Goal: Information Seeking & Learning: Learn about a topic

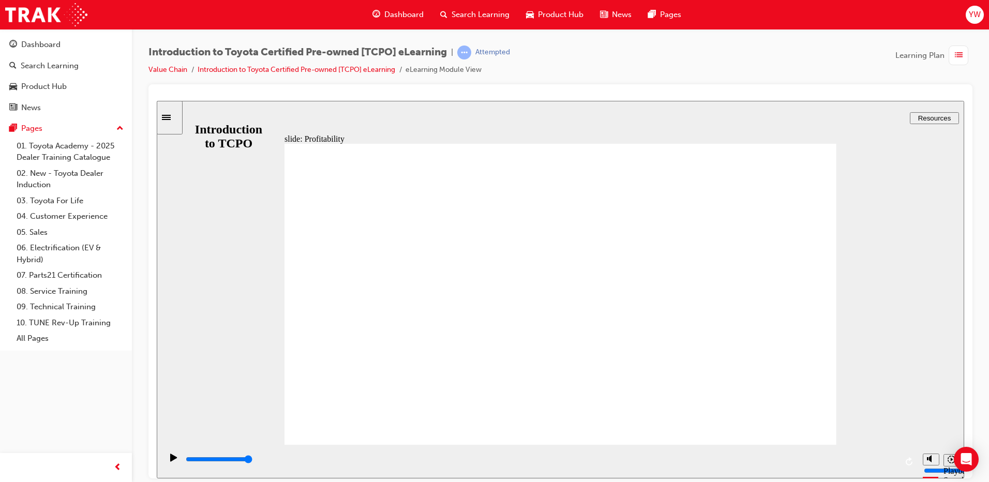
type input "7700"
